Goal: Task Accomplishment & Management: Manage account settings

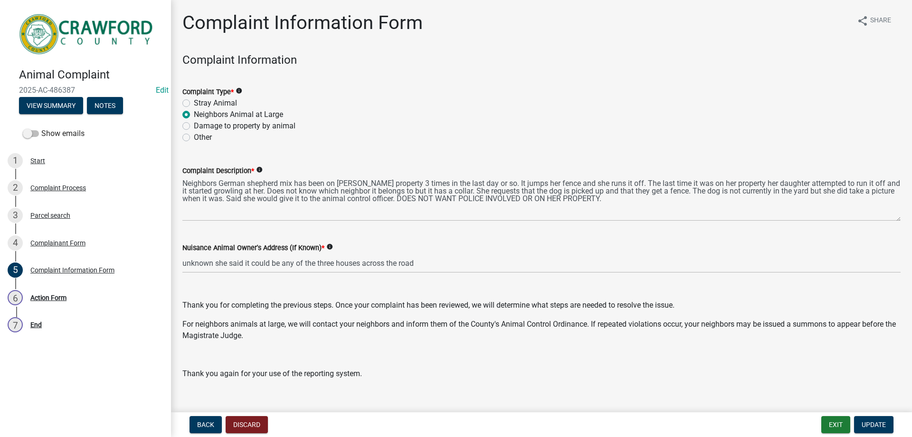
scroll to position [16, 0]
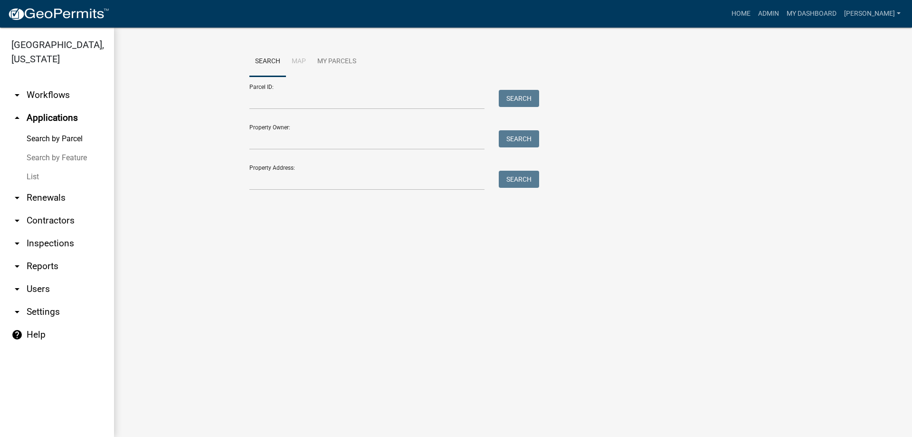
click at [64, 242] on link "arrow_drop_down Inspections" at bounding box center [57, 243] width 114 height 23
click at [64, 255] on link "arrow_drop_down Reports" at bounding box center [57, 266] width 114 height 23
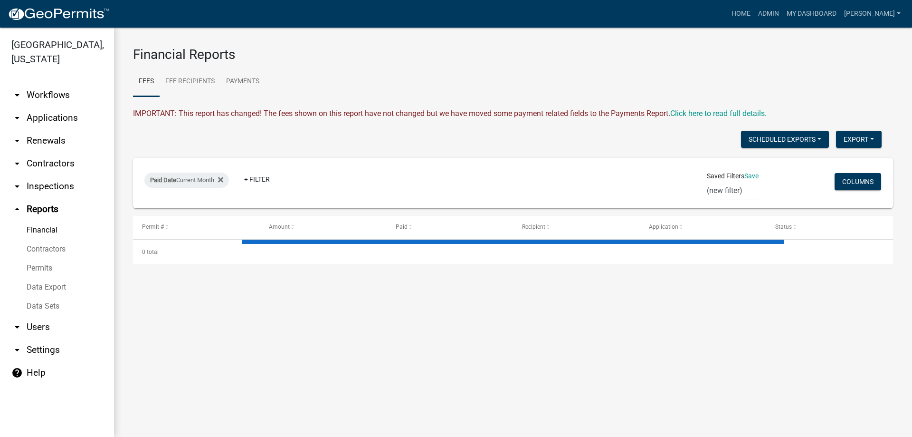
click at [61, 187] on link "arrow_drop_down Inspections" at bounding box center [57, 186] width 114 height 23
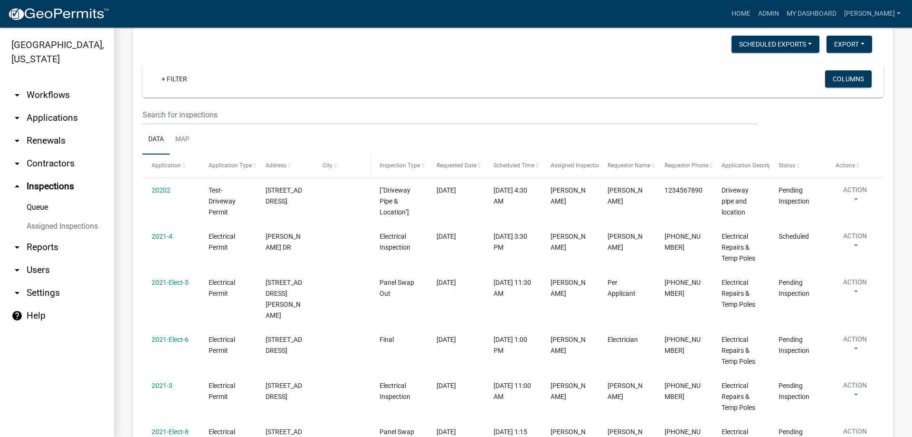
scroll to position [48, 0]
click at [63, 222] on link "Assigned Inspections" at bounding box center [57, 226] width 114 height 19
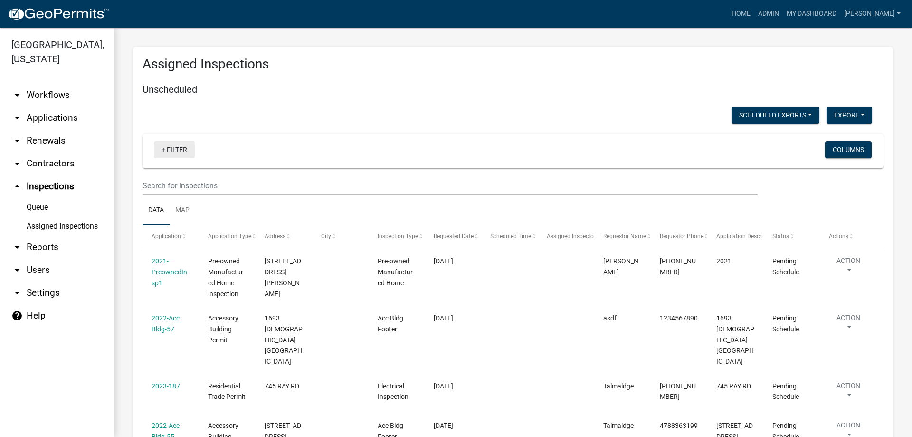
click at [175, 153] on link "+ Filter" at bounding box center [174, 149] width 41 height 17
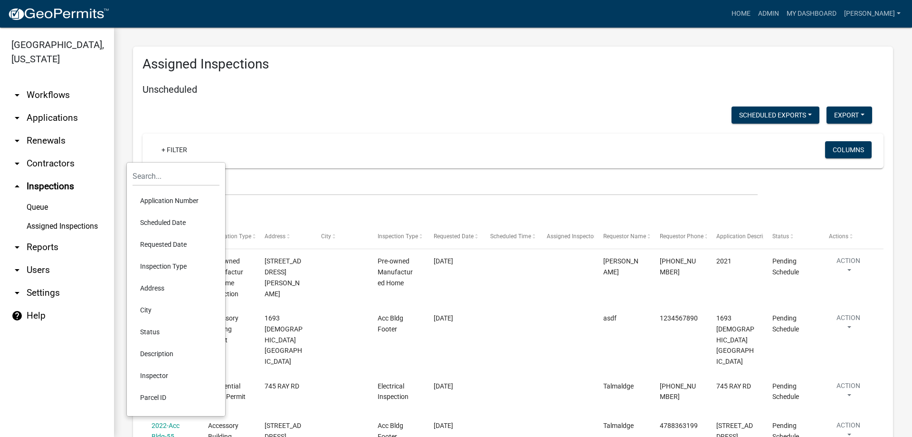
click at [191, 215] on li "Scheduled Date" at bounding box center [176, 222] width 87 height 22
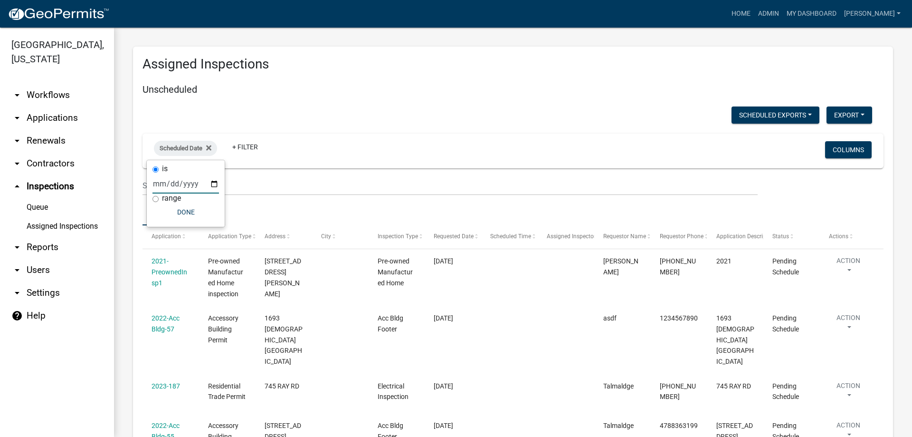
click at [195, 183] on input "date" at bounding box center [185, 183] width 67 height 19
click at [207, 187] on input "date" at bounding box center [185, 183] width 67 height 19
click at [214, 186] on input "date" at bounding box center [185, 183] width 67 height 19
type input "[DATE]"
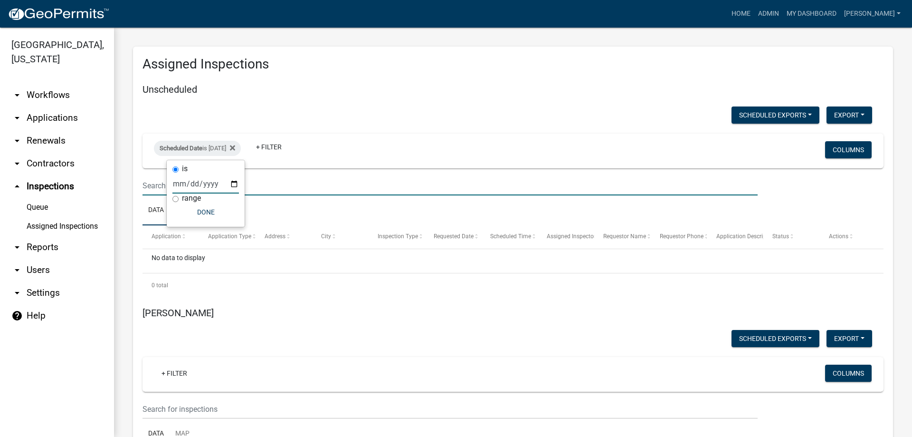
click at [269, 179] on input "text" at bounding box center [450, 185] width 615 height 19
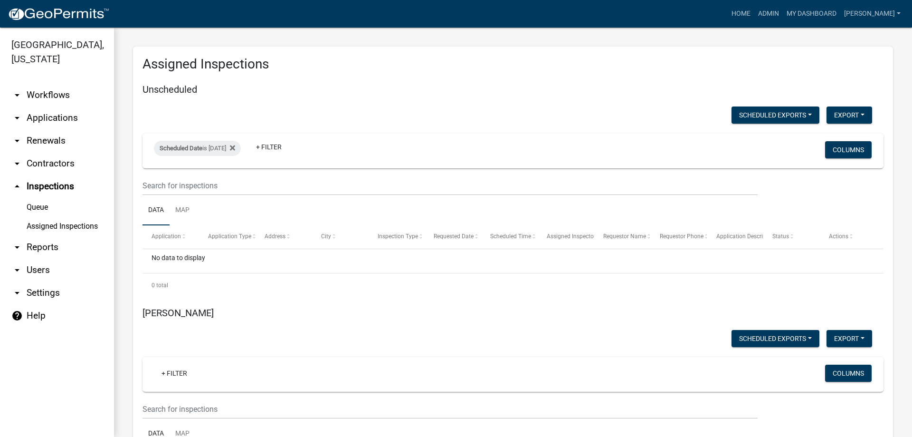
click at [533, 286] on div "0 total" at bounding box center [513, 285] width 741 height 24
click at [57, 226] on link "Assigned Inspections" at bounding box center [57, 226] width 114 height 19
click at [67, 192] on link "arrow_drop_up Inspections" at bounding box center [57, 186] width 114 height 23
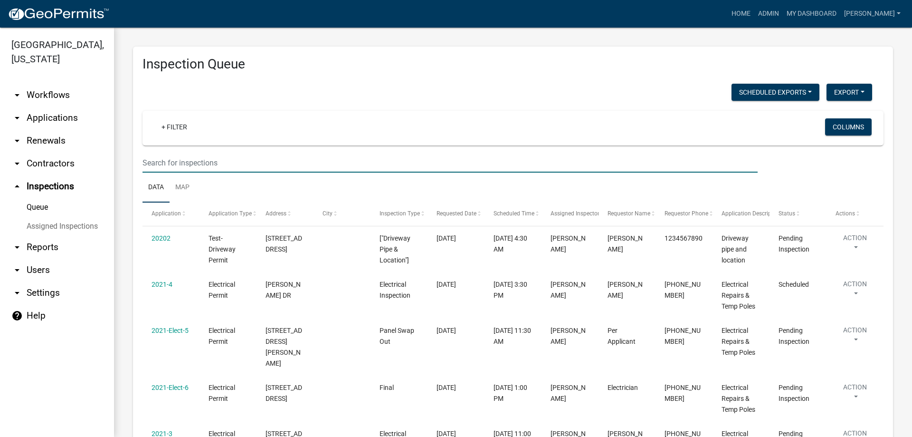
click at [186, 171] on input "text" at bounding box center [450, 162] width 615 height 19
click at [174, 126] on link "+ Filter" at bounding box center [174, 126] width 41 height 17
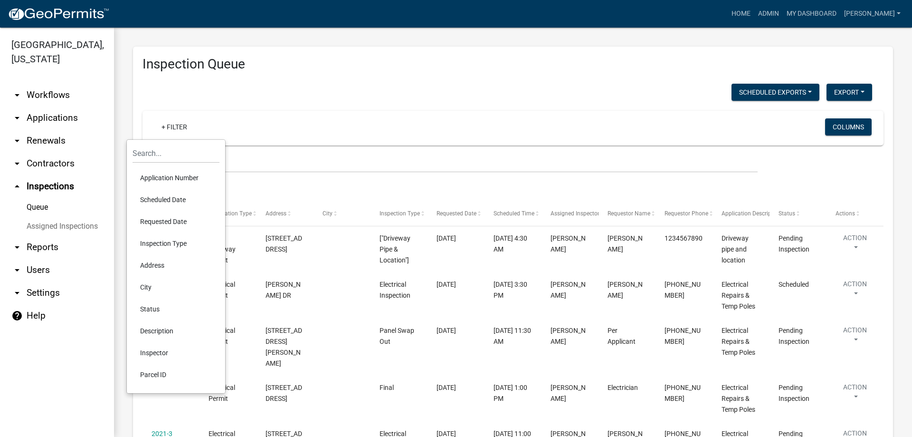
click at [180, 219] on li "Requested Date" at bounding box center [176, 221] width 87 height 22
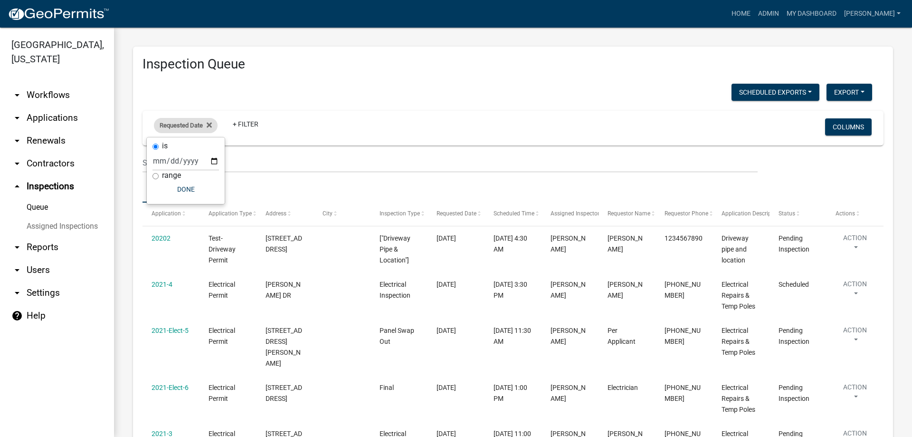
click at [212, 125] on div "Requested Date Remove this filter" at bounding box center [186, 125] width 64 height 15
click at [204, 125] on fa-icon at bounding box center [207, 125] width 9 height 15
click at [185, 125] on link "+ Filter" at bounding box center [174, 126] width 41 height 17
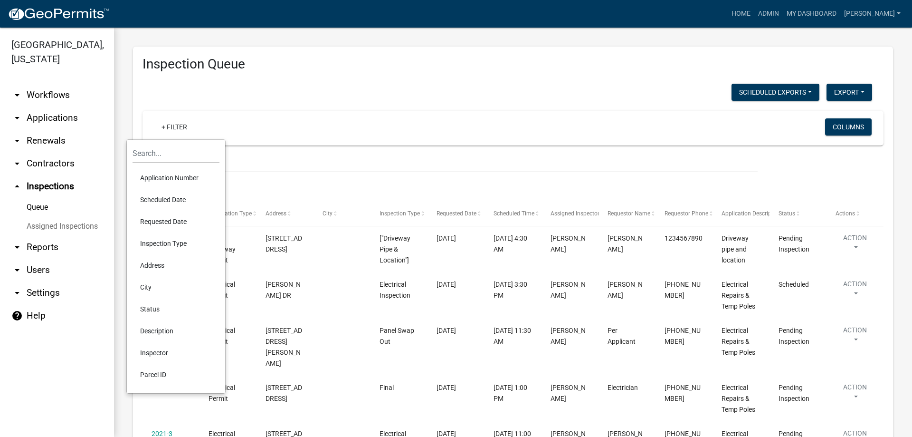
click at [193, 196] on li "Scheduled Date" at bounding box center [176, 200] width 87 height 22
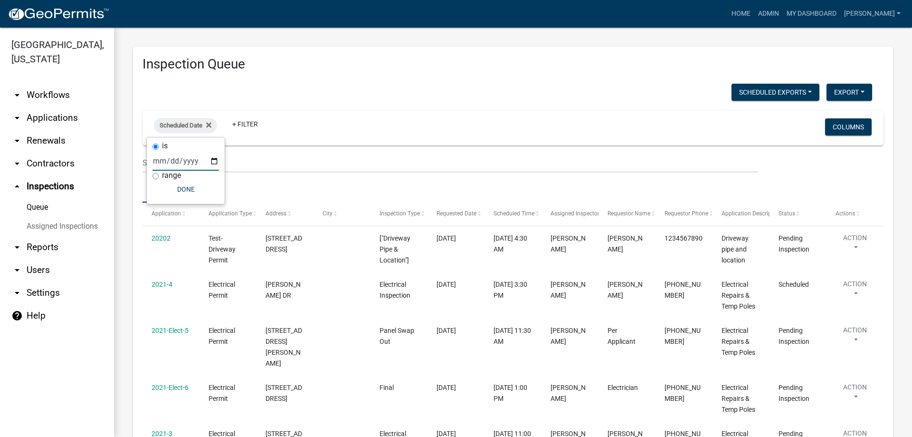
click at [209, 162] on input "date" at bounding box center [185, 160] width 67 height 19
click at [215, 164] on input "date" at bounding box center [185, 160] width 67 height 19
type input "[DATE]"
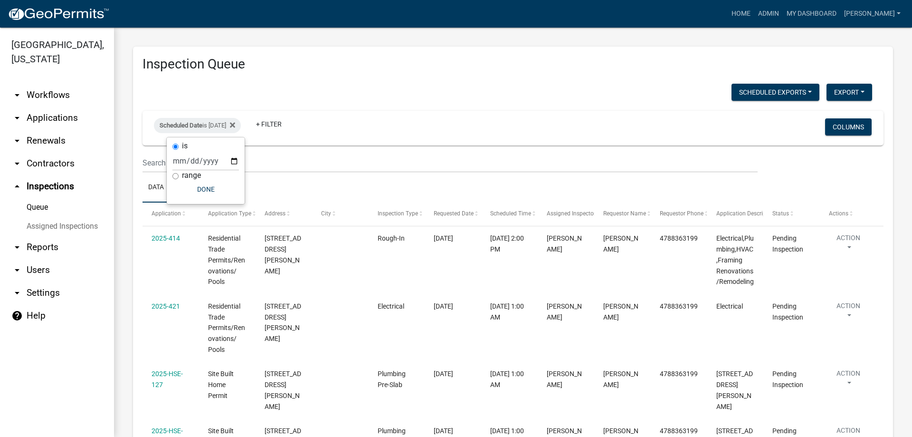
click at [285, 181] on ul "Data Map" at bounding box center [513, 187] width 741 height 30
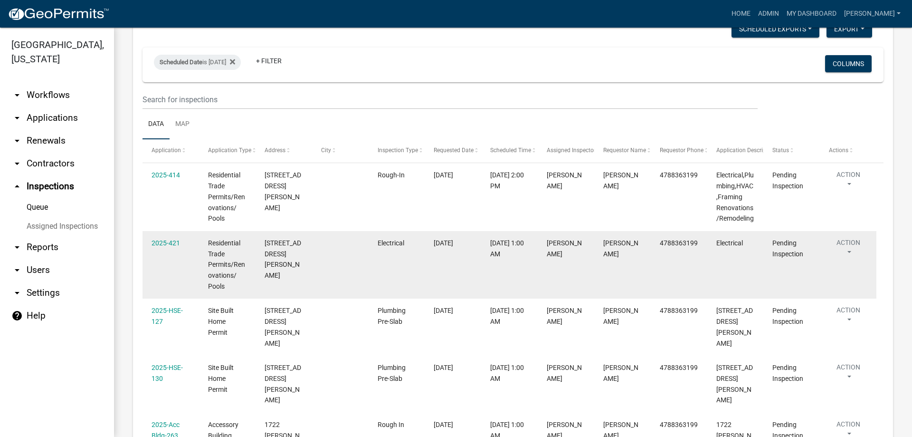
scroll to position [129, 0]
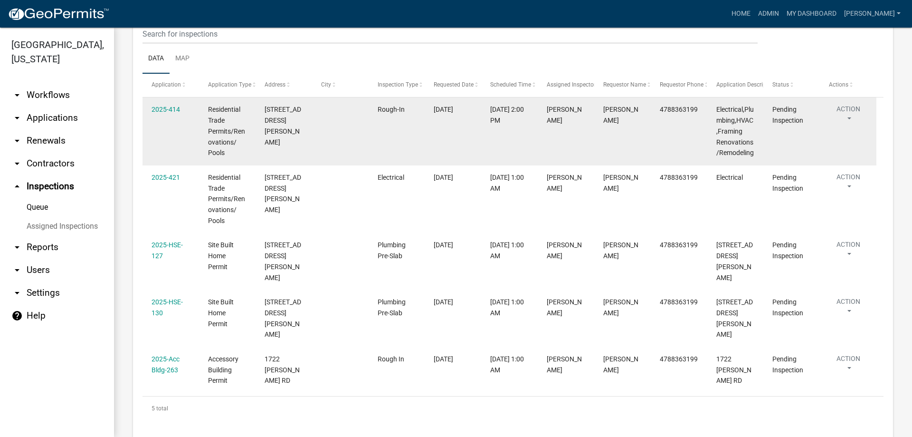
click at [170, 103] on datatable-body-cell "2025-414" at bounding box center [171, 131] width 57 height 68
click at [169, 107] on link "2025-414" at bounding box center [166, 109] width 29 height 8
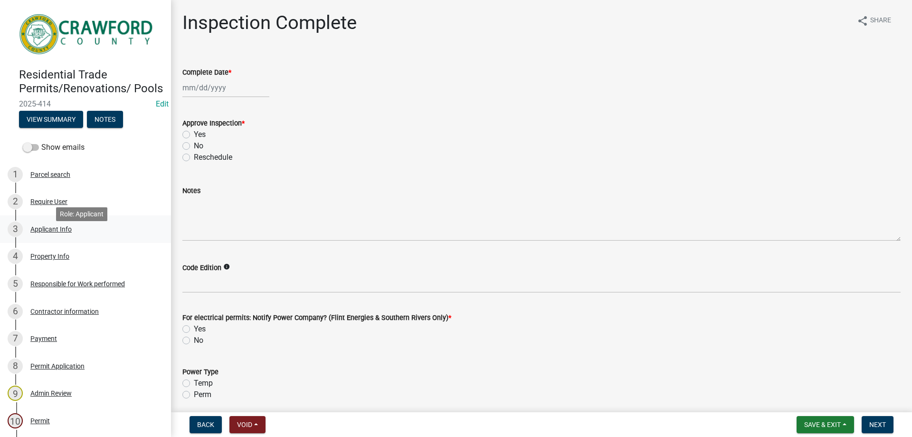
click at [65, 232] on div "Applicant Info" at bounding box center [50, 229] width 41 height 7
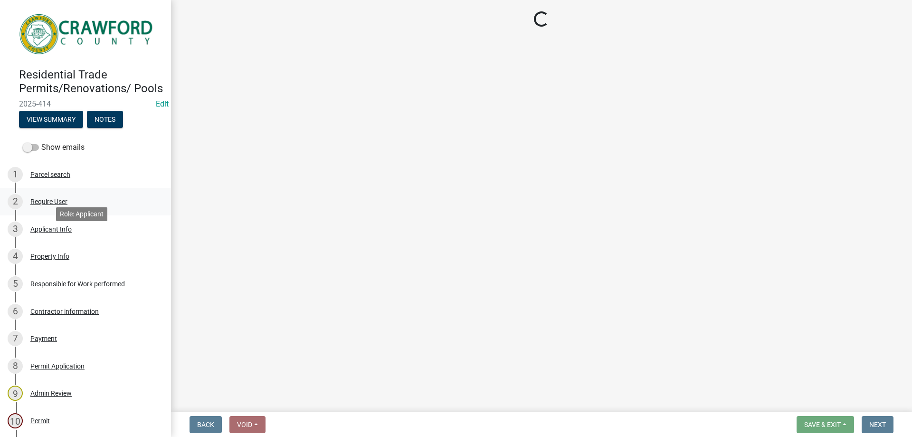
select select "623d3079-c1eb-44cf-96cb-a8315f116107"
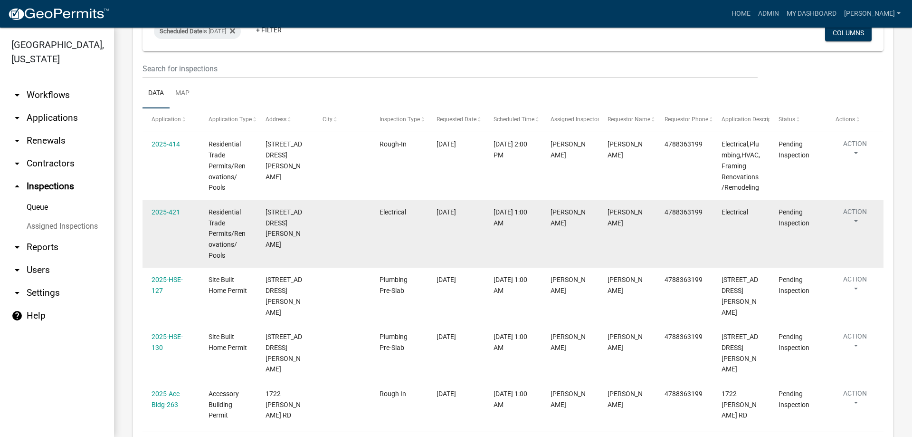
scroll to position [95, 0]
click at [158, 209] on link "2025-421" at bounding box center [166, 211] width 29 height 8
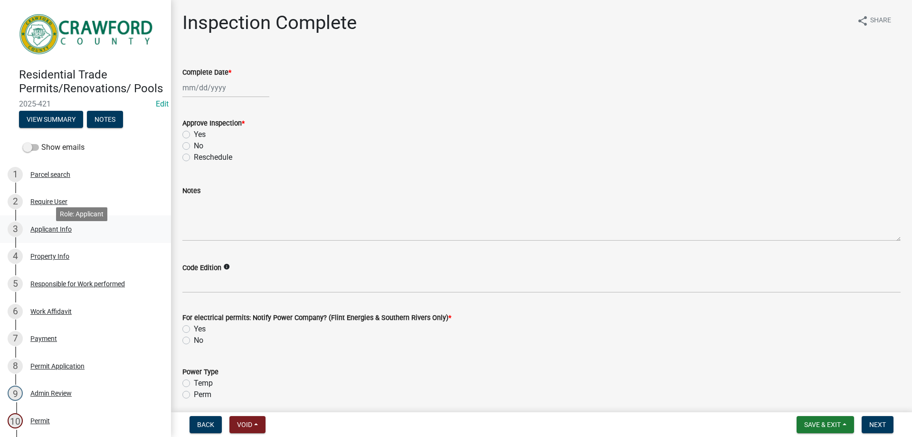
click at [58, 237] on div "3 Applicant Info" at bounding box center [82, 228] width 148 height 15
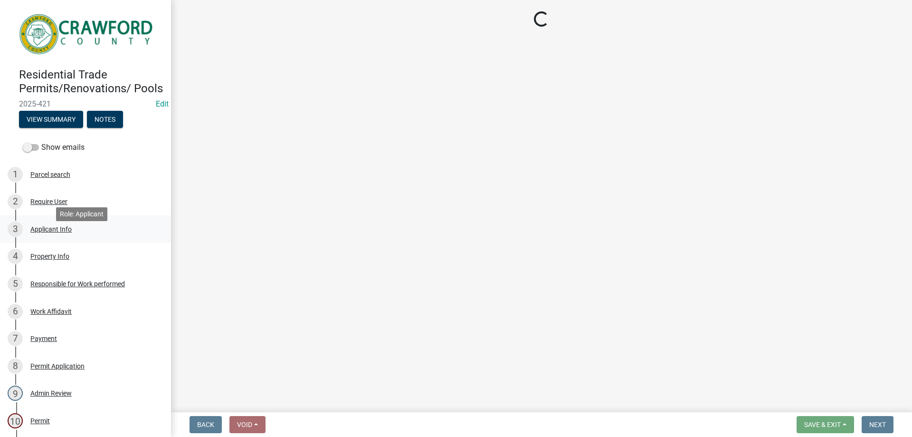
select select "9109ffdd-0fb5-42df-a5b6-3689c48fd073"
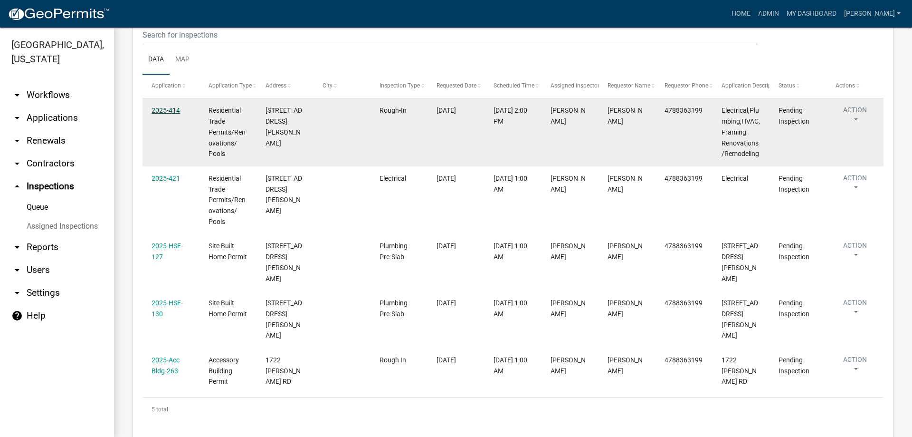
scroll to position [129, 0]
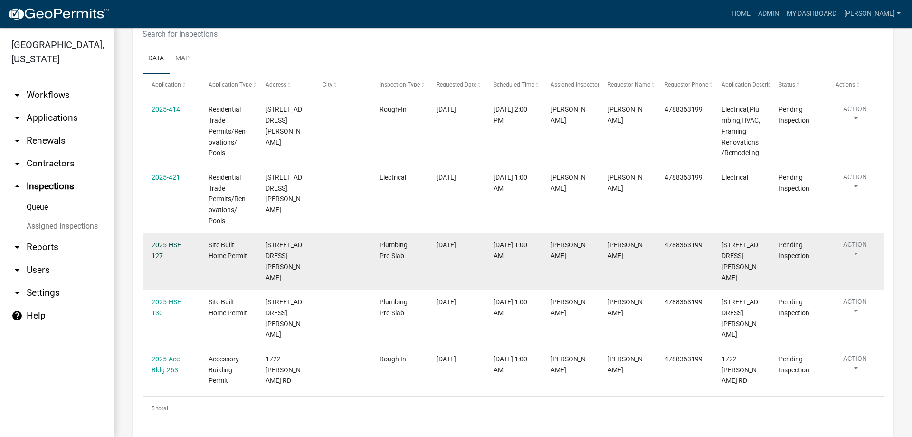
click at [169, 247] on link "2025-HSE-127" at bounding box center [167, 250] width 31 height 19
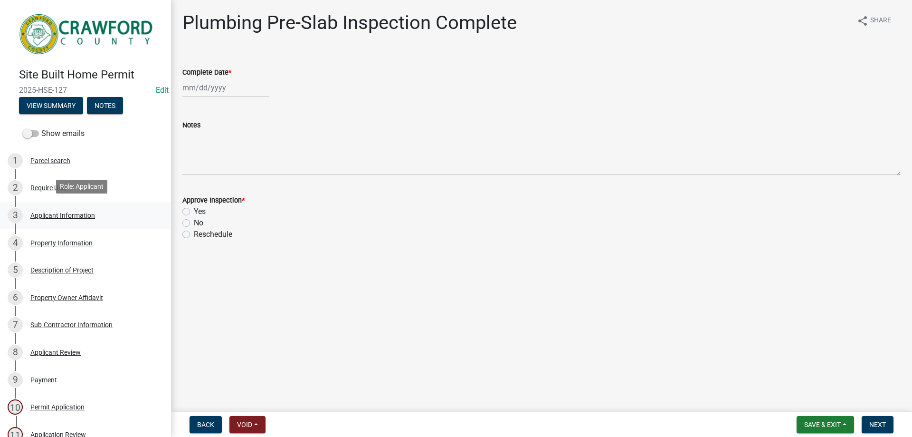
click at [51, 204] on link "3 Applicant Information" at bounding box center [85, 215] width 171 height 28
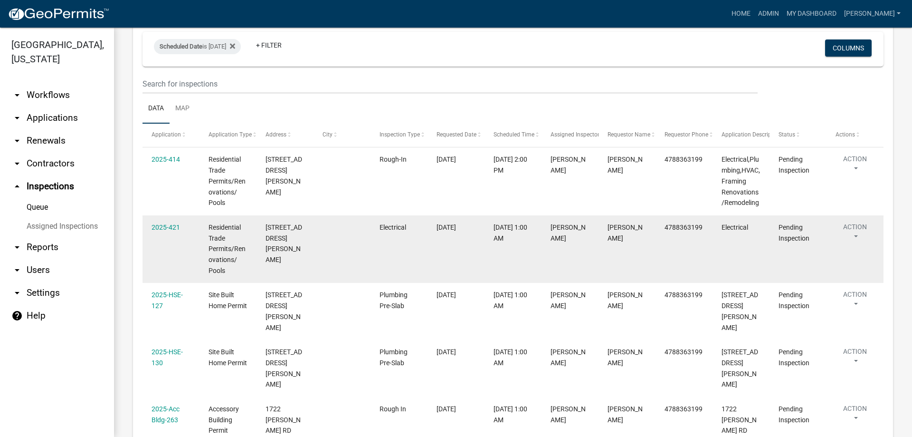
scroll to position [129, 0]
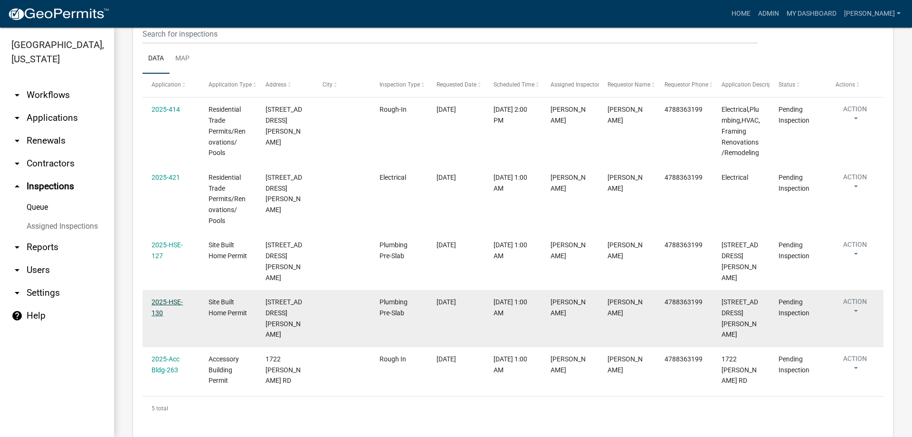
click at [154, 298] on link "2025-HSE-130" at bounding box center [167, 307] width 31 height 19
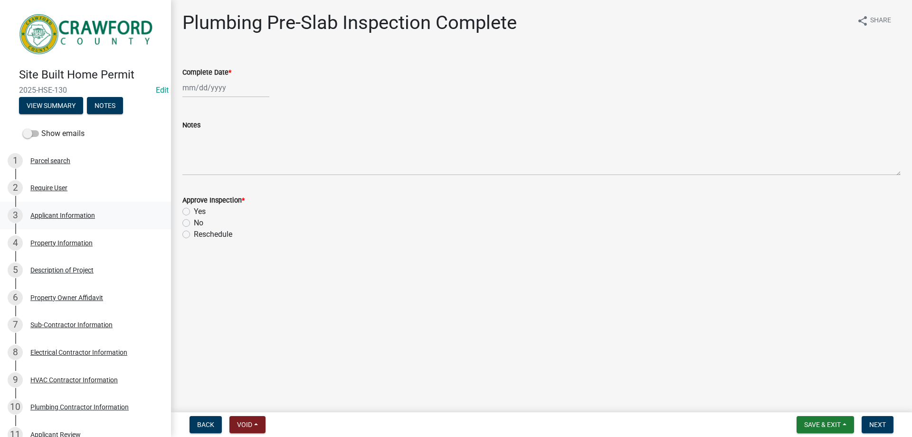
click at [79, 216] on div "Applicant Information" at bounding box center [62, 215] width 65 height 7
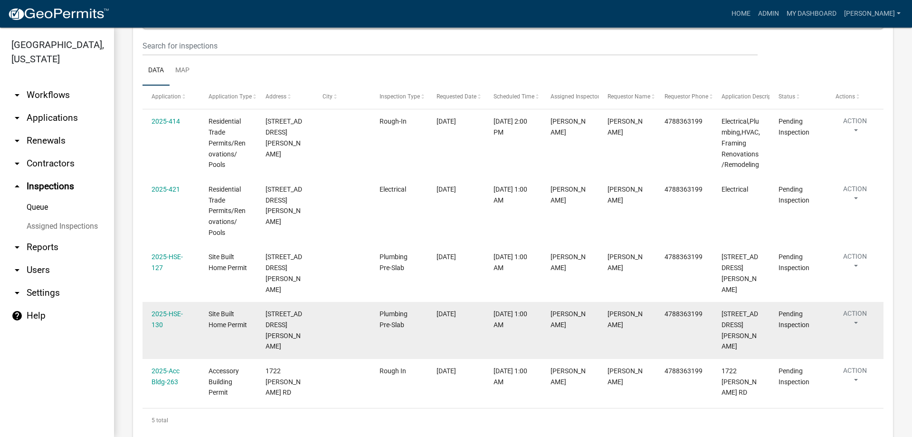
scroll to position [129, 0]
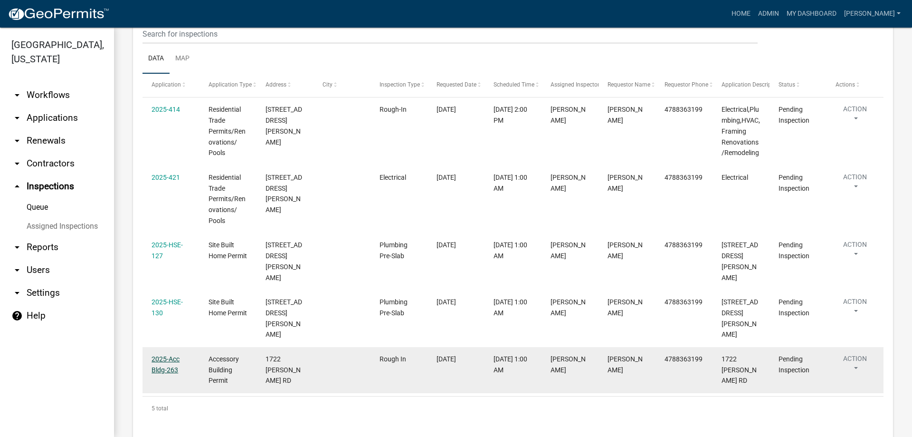
click at [174, 355] on link "2025-Acc Bldg-263" at bounding box center [166, 364] width 28 height 19
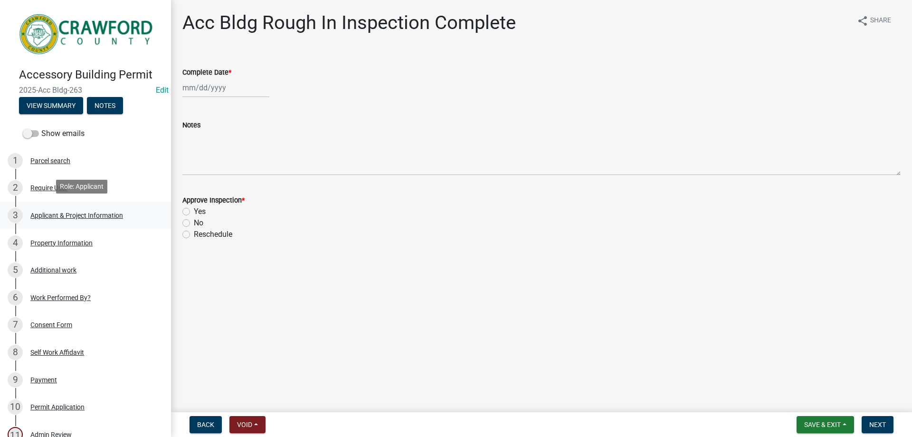
click at [75, 216] on div "Applicant & Project Information" at bounding box center [76, 215] width 93 height 7
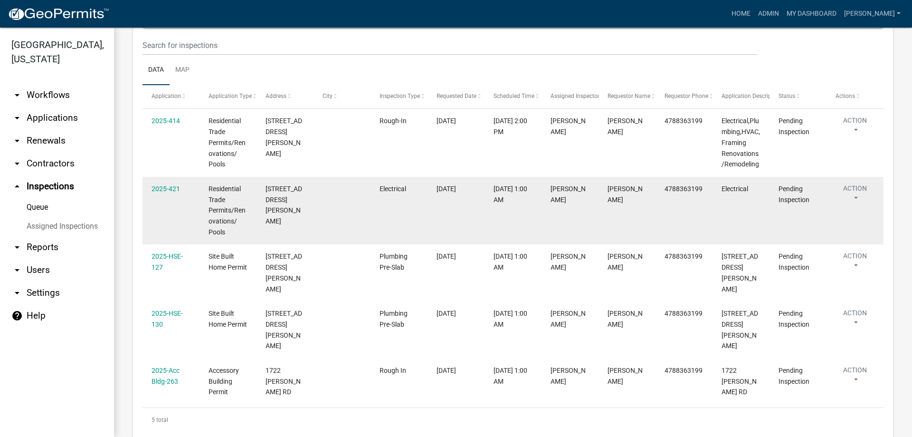
scroll to position [129, 0]
